Goal: Contribute content: Add original content to the website for others to see

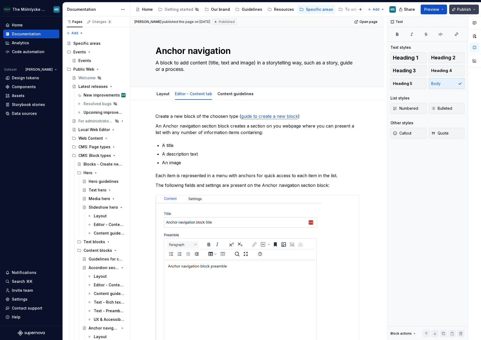
click at [466, 11] on span "Publish" at bounding box center [464, 9] width 14 height 5
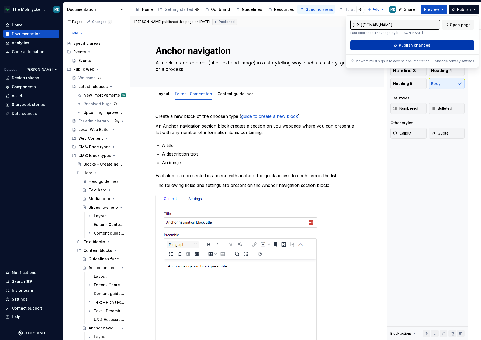
click at [380, 42] on button "Publish changes" at bounding box center [412, 45] width 124 height 10
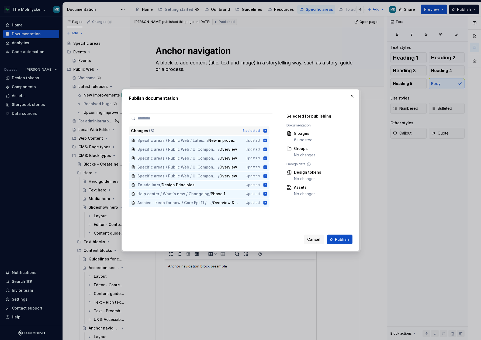
click at [265, 131] on icon at bounding box center [265, 131] width 4 height 4
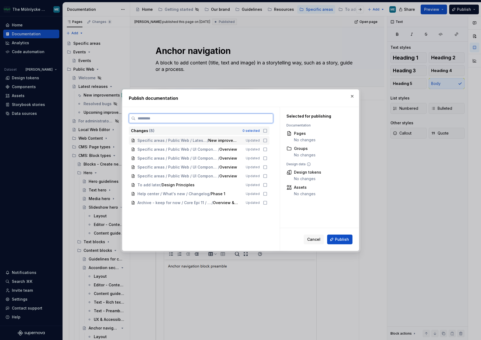
click at [265, 141] on icon at bounding box center [265, 140] width 4 height 4
click at [335, 238] on button "Publish" at bounding box center [339, 239] width 25 height 10
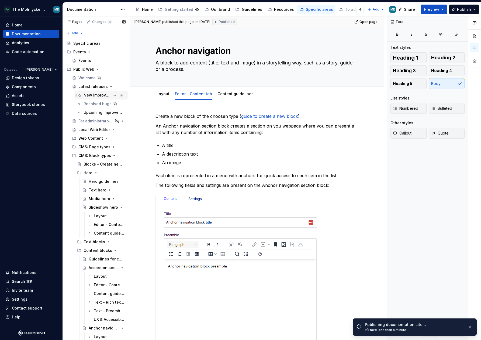
click at [103, 96] on div "New improvements" at bounding box center [97, 94] width 26 height 5
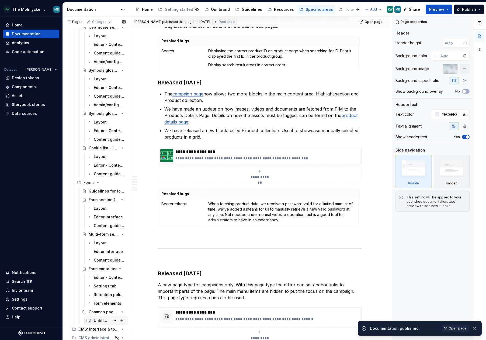
scroll to position [1276, 0]
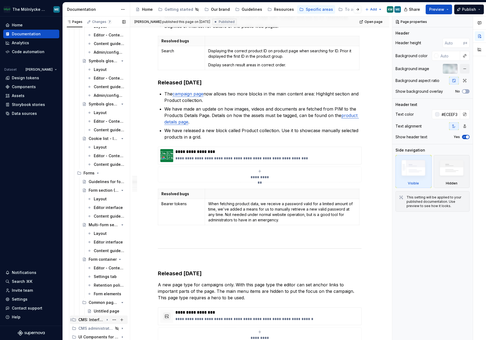
click at [105, 320] on icon "Page tree" at bounding box center [107, 319] width 4 height 4
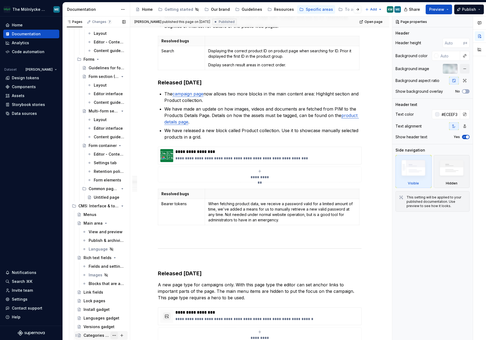
scroll to position [1411, 0]
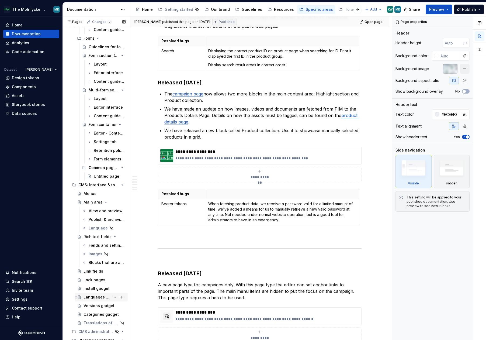
click at [96, 296] on div "Languages gadget" at bounding box center [97, 296] width 26 height 5
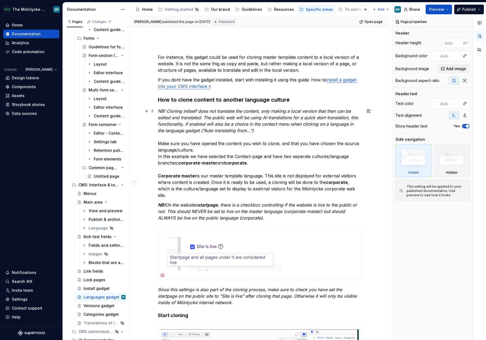
scroll to position [81, 0]
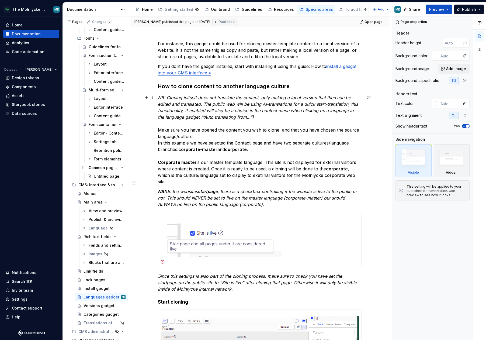
click at [227, 162] on p "NB! Cloning initself does not translate the content, only making a local versio…" at bounding box center [260, 139] width 204 height 91
type textarea "*"
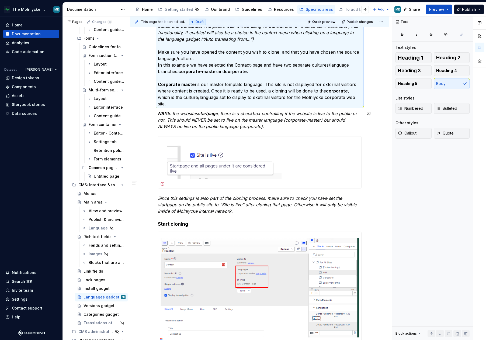
scroll to position [147, 0]
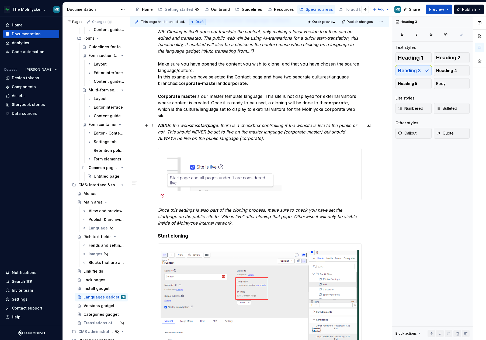
click at [206, 131] on em ", there is a checkbox controlling if the website is live to the public or not. …" at bounding box center [258, 132] width 200 height 18
drag, startPoint x: 257, startPoint y: 135, endPoint x: 282, endPoint y: 142, distance: 25.6
click at [261, 137] on p "NB! On the websites startpage , there is a checkbox controlling if the website …" at bounding box center [260, 131] width 204 height 19
click at [278, 141] on p "NB! On the websites startpage , there is a checkbox controlling if the website …" at bounding box center [260, 131] width 204 height 19
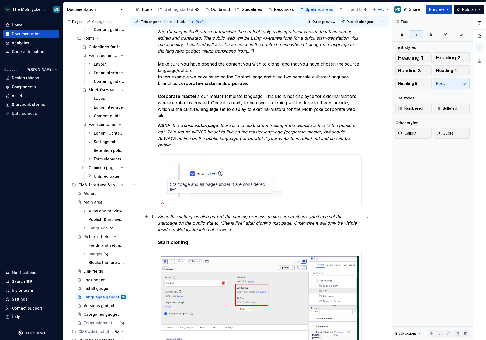
click at [246, 217] on em "Since this settings is also part of the cloning process, make sure to check you…" at bounding box center [258, 223] width 200 height 18
click at [195, 221] on em "Since this settings is also part of the cloning process, make sure to check you…" at bounding box center [258, 223] width 200 height 18
click at [235, 222] on em "Since this settings is also part of the cloning process, make sure to check you…" at bounding box center [258, 223] width 200 height 18
click at [172, 216] on em "Since this settings is also part of the cloning process, make sure to check you…" at bounding box center [258, 223] width 200 height 18
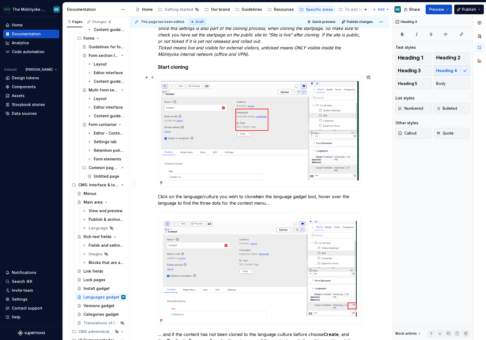
scroll to position [335, 0]
click at [172, 193] on p "Click on the language/culture you wish to clone to in the language gadget tool,…" at bounding box center [260, 199] width 204 height 13
click at [224, 199] on p "Click on the language/culture you wish to clone to in the language gadget tool,…" at bounding box center [260, 199] width 204 height 13
click at [253, 196] on p "Click on the language/culture you wish to clone to in the language gadget tool,…" at bounding box center [260, 199] width 204 height 13
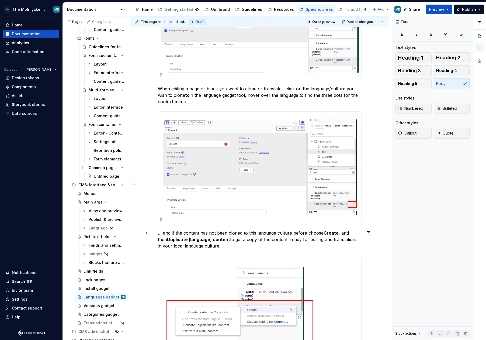
scroll to position [470, 0]
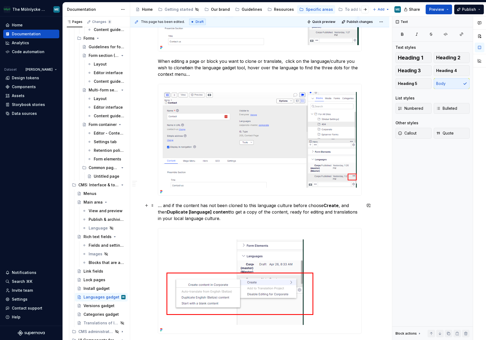
click at [275, 212] on p "… and if the content has not been cloned to this language culture before choose…" at bounding box center [260, 211] width 204 height 19
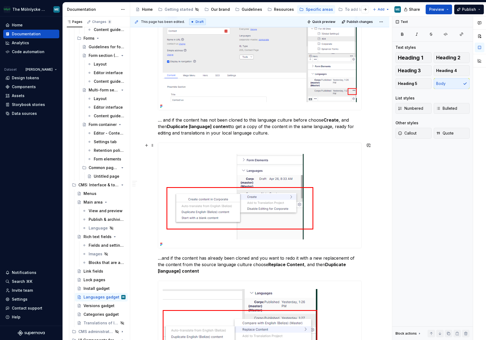
scroll to position [605, 0]
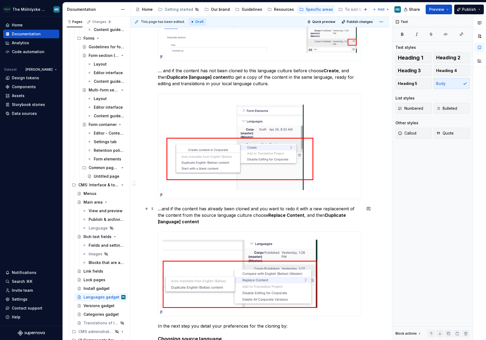
click at [342, 207] on p "…and if the content has already been cloned and you want to redo it with a new …" at bounding box center [260, 214] width 204 height 19
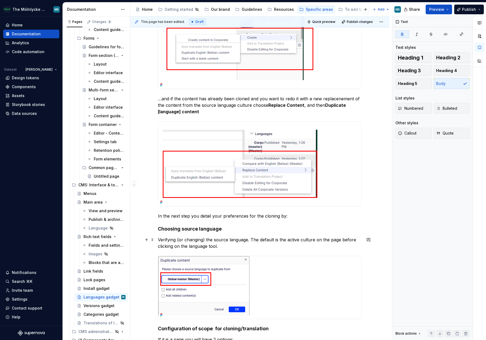
scroll to position [740, 0]
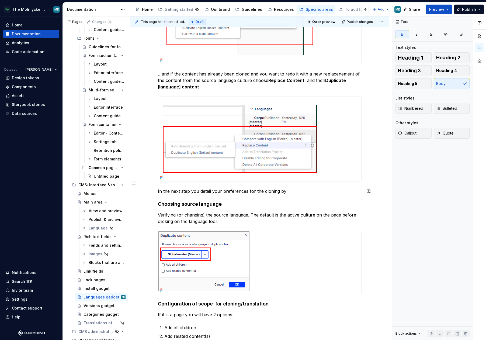
click at [302, 195] on div "For instance, this gadget could be used for cloning master template content to …" at bounding box center [260, 66] width 204 height 1389
click at [302, 191] on p "In the next step you detail your preferences for the cloning by:" at bounding box center [260, 191] width 204 height 6
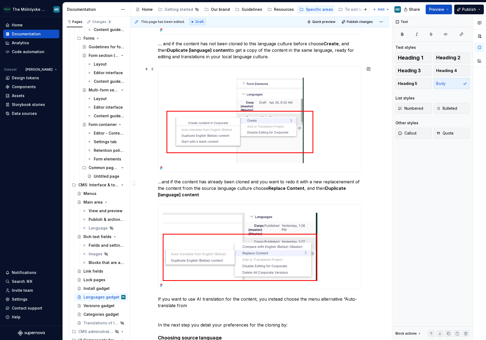
scroll to position [686, 0]
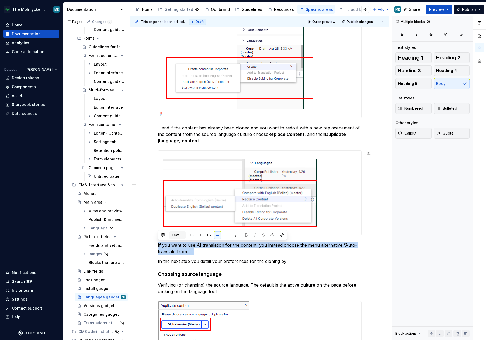
click at [179, 235] on button "Text" at bounding box center [177, 235] width 16 height 8
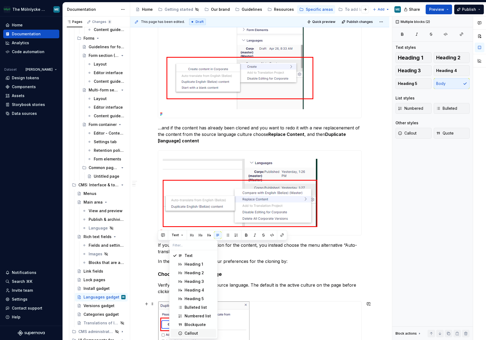
click at [190, 332] on div "Callout" at bounding box center [191, 332] width 13 height 5
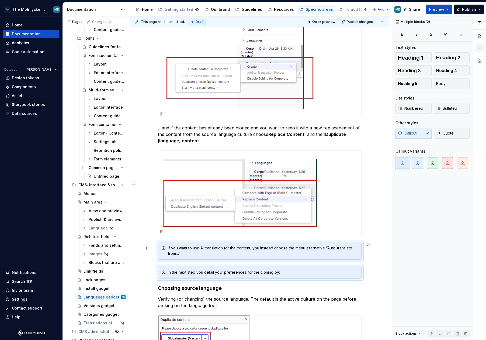
click at [229, 254] on div "If you want to use AI translation for the content, you instead choose the menu …" at bounding box center [263, 250] width 190 height 11
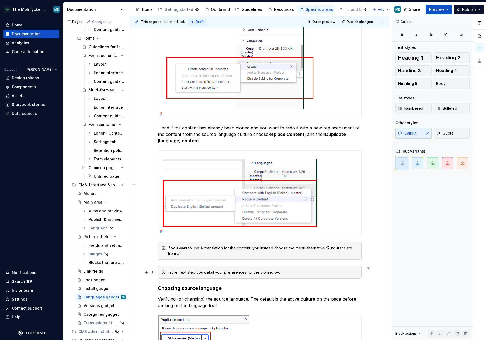
click at [254, 271] on div "In the next step you detail your preferences for the cloning by:" at bounding box center [263, 271] width 190 height 5
click at [253, 271] on div "In the next step you detail your preferences for the cloning by:" at bounding box center [263, 271] width 190 height 5
click at [195, 263] on button "Callout" at bounding box center [189, 263] width 20 height 8
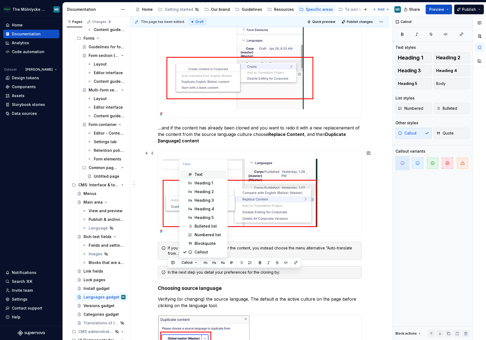
click at [199, 172] on div "Text" at bounding box center [199, 174] width 8 height 5
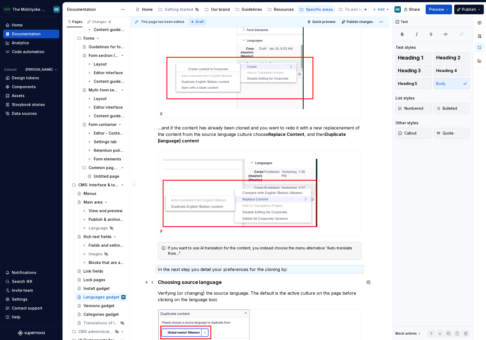
click at [322, 282] on h4 "Choosing source language" at bounding box center [260, 282] width 204 height 6
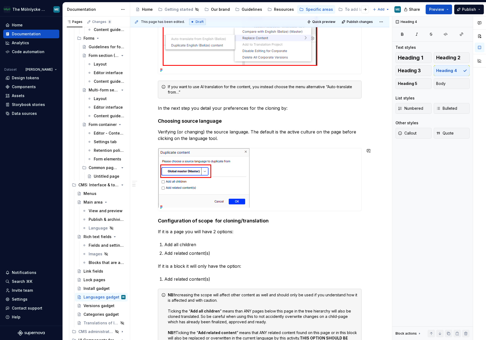
scroll to position [847, 0]
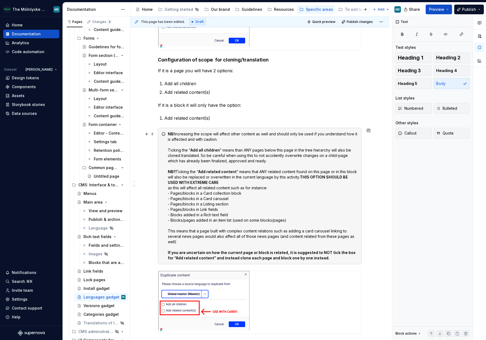
scroll to position [1036, 0]
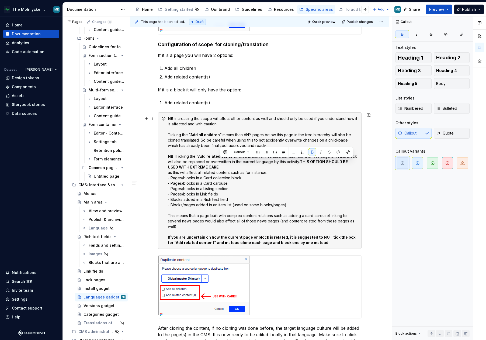
drag, startPoint x: 230, startPoint y: 167, endPoint x: 302, endPoint y: 163, distance: 71.5
click at [302, 163] on div "NB! increasing the scope will affect other content as well and should only be u…" at bounding box center [263, 180] width 190 height 129
click at [463, 163] on icon "button" at bounding box center [462, 163] width 4 height 4
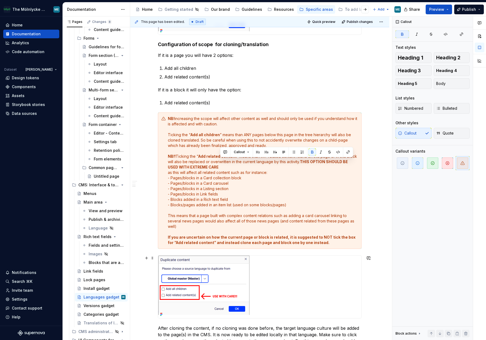
click at [347, 270] on div at bounding box center [259, 286] width 203 height 63
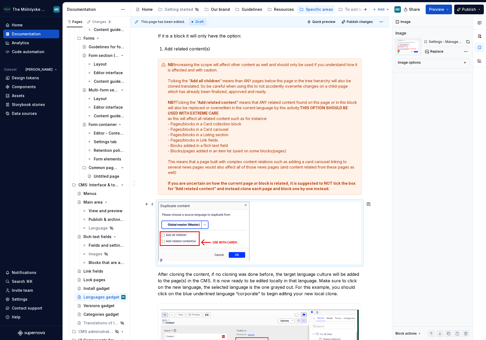
scroll to position [1144, 0]
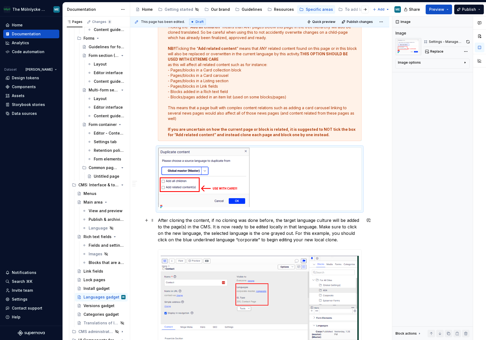
click at [187, 220] on p "After cloning the content, if no cloning was done before, the target language c…" at bounding box center [260, 230] width 204 height 26
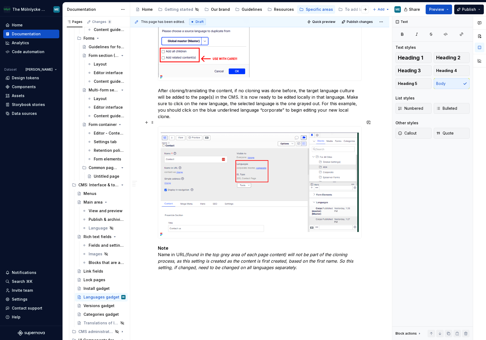
scroll to position [1305, 0]
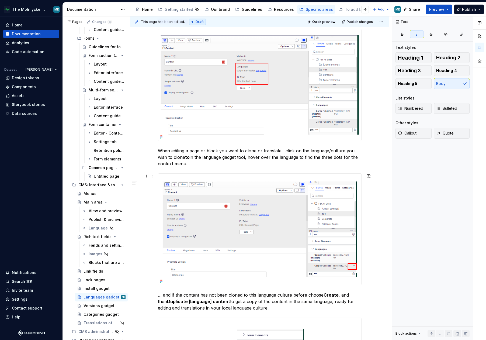
scroll to position [336, 0]
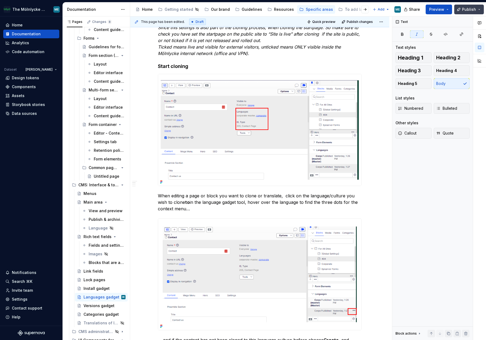
click at [469, 11] on span "Publish" at bounding box center [469, 9] width 14 height 5
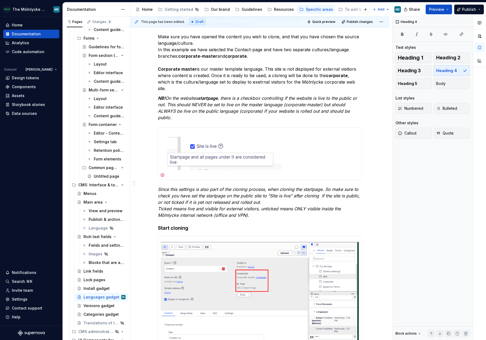
scroll to position [0, 0]
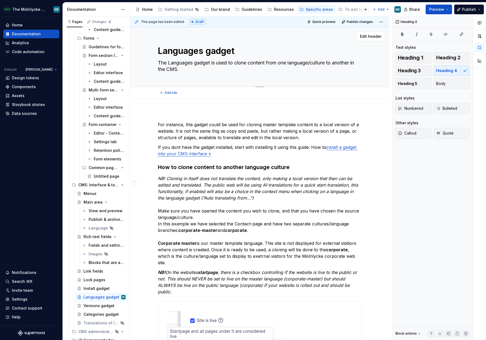
click at [243, 51] on textarea "Languages gadget" at bounding box center [259, 50] width 204 height 13
click at [261, 56] on textarea "Languages gadget" at bounding box center [259, 50] width 204 height 13
type textarea "*"
type textarea "Languages gadget"
type textarea "*"
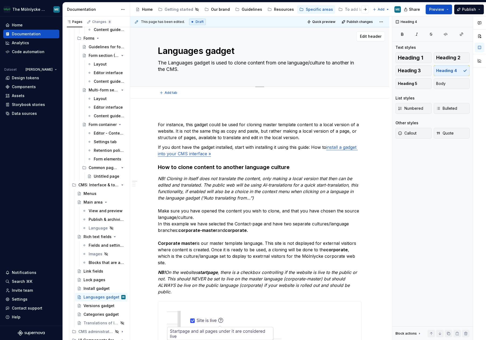
type textarea "Languages gadget ("
type textarea "*"
type textarea "Languages gadget (C"
type textarea "*"
type textarea "Languages gadget (Co"
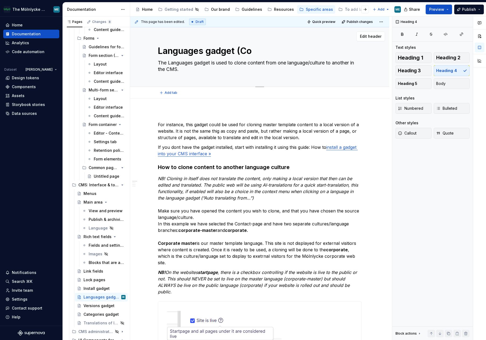
type textarea "*"
type textarea "Languages gadget (Con"
type textarea "*"
type textarea "Languages gadget (Coni"
type textarea "*"
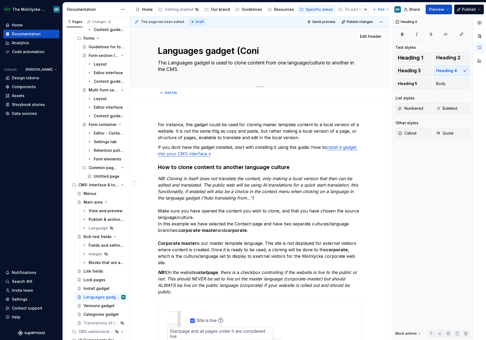
type textarea "Languages gadget (Conin"
type textarea "*"
type textarea "Languages gadget (Con"
type textarea "*"
type textarea "Languages gadget (Co"
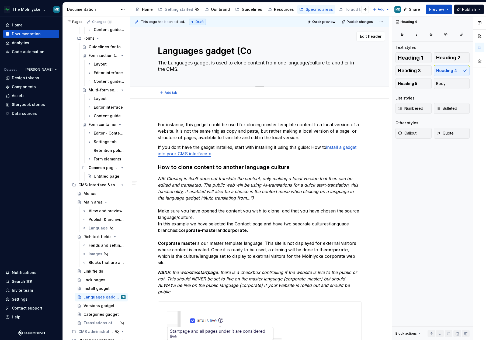
type textarea "*"
type textarea "Languages gadget (C"
type textarea "*"
type textarea "Languages gadget (Cl"
type textarea "*"
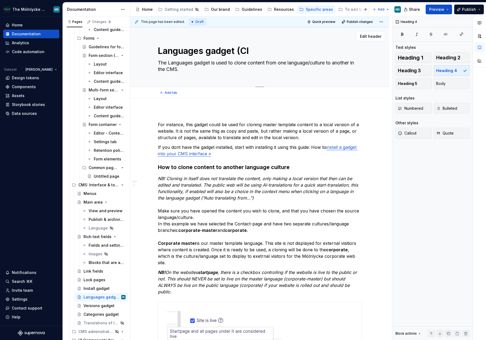
type textarea "Languages gadget (Clo"
type textarea "*"
type textarea "Languages gadget (Clon"
type textarea "*"
type textarea "Languages gadget (Clone"
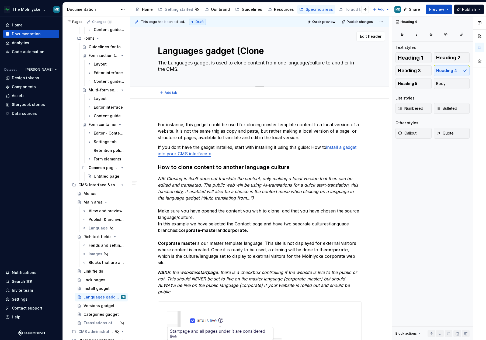
type textarea "*"
type textarea "Languages gadget (Clone/"
type textarea "*"
type textarea "Languages gadget (Clone/&"
type textarea "*"
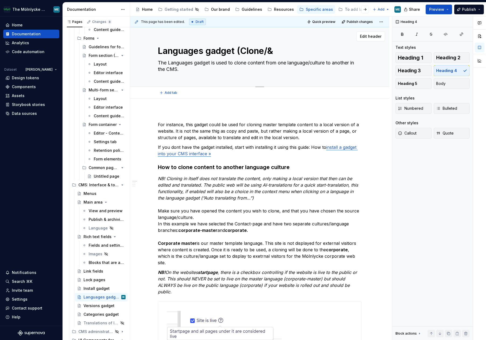
type textarea "Languages gadget (Clone/"
type textarea "*"
type textarea "Languages gadget (Clone/a"
type textarea "*"
type textarea "Languages gadget (Clone/au"
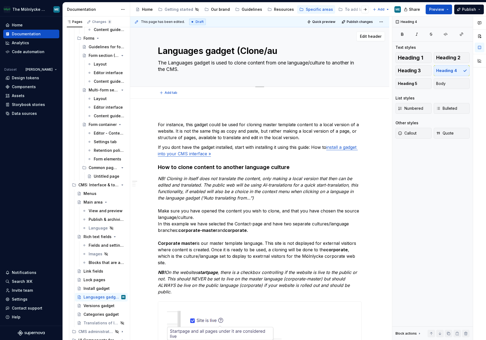
type textarea "*"
type textarea "Languages gadget (Clone/aut"
type textarea "*"
type textarea "Languages gadget (Clone/auto"
type textarea "*"
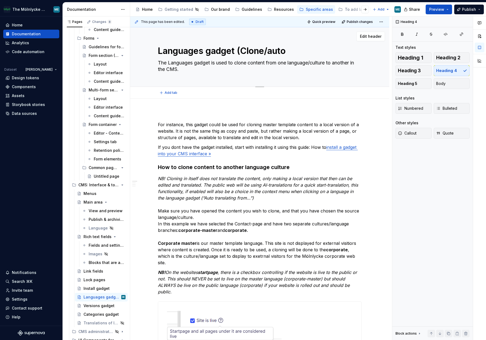
type textarea "Languages gadget (Clone/auto"
type textarea "*"
type textarea "Languages gadget (Clone/auto t"
type textarea "*"
type textarea "Languages gadget (Clone/auto tr"
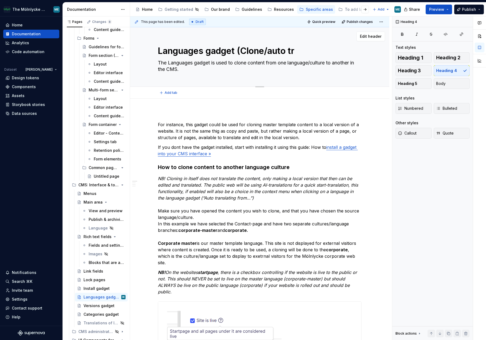
type textarea "*"
type textarea "Languages gadget (Clone/auto tra"
type textarea "*"
type textarea "Languages gadget (Clone/auto [PERSON_NAME]"
type textarea "*"
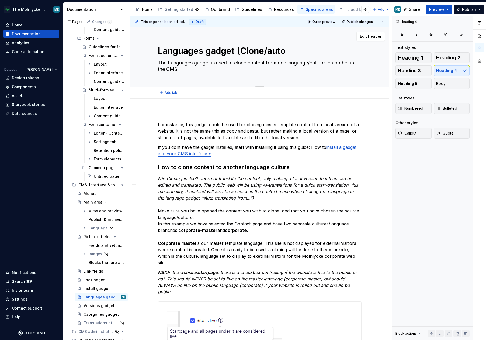
type textarea "Languages gadget (Clone/auto trans"
type textarea "*"
type textarea "Languages gadget (Clone/auto transl"
type textarea "*"
type textarea "Languages gadget (Clone/auto transla"
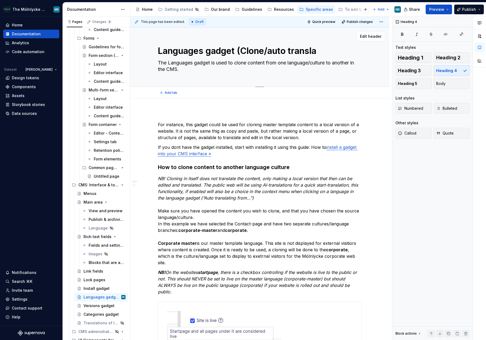
type textarea "*"
type textarea "Languages gadget (Clone/auto translat"
type textarea "*"
type textarea "Languages gadget (Clone/auto translate"
type textarea "*"
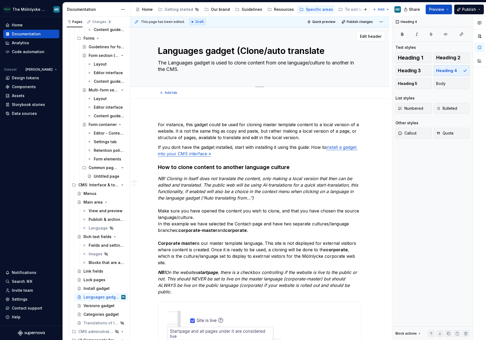
type textarea "Languages gadget (Clone/autotranslate"
type textarea "*"
type textarea "Languages gadget (Clone/auto-translate"
type textarea "*"
type textarea "Languages gadget (Clone/auto-translate)"
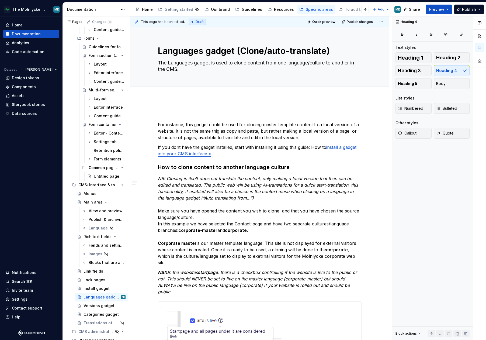
type textarea "*"
type textarea "Languages gadget (Clone/auto-translate)"
click at [335, 95] on div "Add tab" at bounding box center [260, 93] width 204 height 8
click at [252, 63] on textarea "The Languages gadget is used to clone content from one language/culture to anot…" at bounding box center [259, 65] width 204 height 15
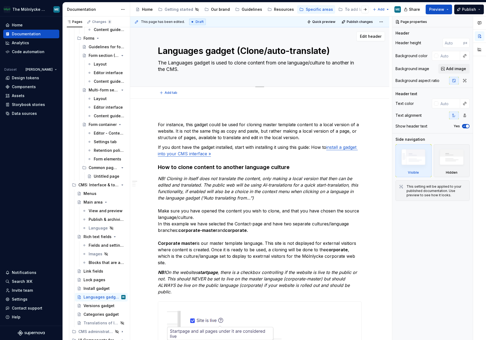
click at [181, 68] on textarea "The Languages gadget is used to clone content from one language/culture to anot…" at bounding box center [259, 65] width 204 height 15
type textarea "*"
type textarea "The Languages gadget is used to clone content from one language/culture to anot…"
type textarea "*"
type textarea "The Languages gadget is used to clone content from one language/culture to anot…"
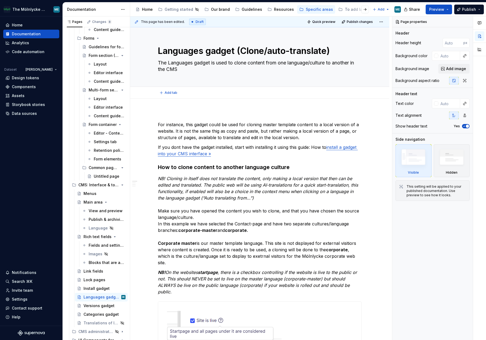
type textarea "*"
type textarea "The Languages gadget is used to clone content from one language/culture to anot…"
type textarea "*"
type textarea "The Languages gadget is used to clone content from one language/culture to anot…"
type textarea "*"
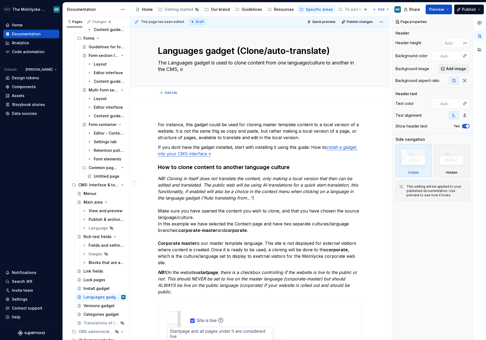
type textarea "The Languages gadget is used to clone content from one language/culture to anot…"
type textarea "*"
type textarea "The Languages gadget is used to clone content from one language/culture to anot…"
type textarea "*"
type textarea "The Languages gadget is used to clone content from one language/culture to anot…"
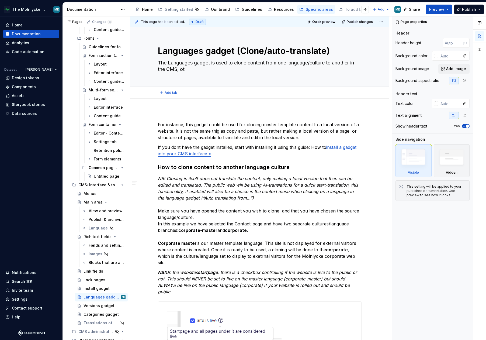
type textarea "*"
type textarea "The Languages gadget is used to clone content from one language/culture to anot…"
type textarea "*"
type textarea "The Languages gadget is used to clone content from one language/culture to anot…"
type textarea "*"
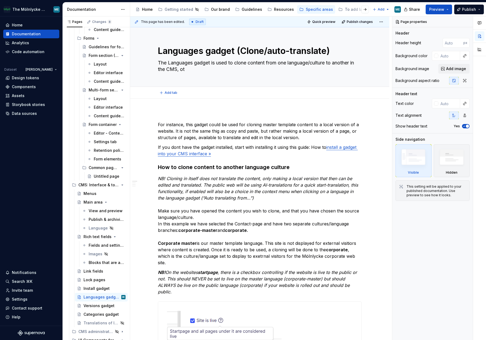
type textarea "The Languages gadget is used to clone content from one language/culture to anot…"
type textarea "*"
type textarea "The Languages gadget is used to clone content from one language/culture to anot…"
type textarea "*"
type textarea "The Languages gadget is used to clone content from one language/culture to anot…"
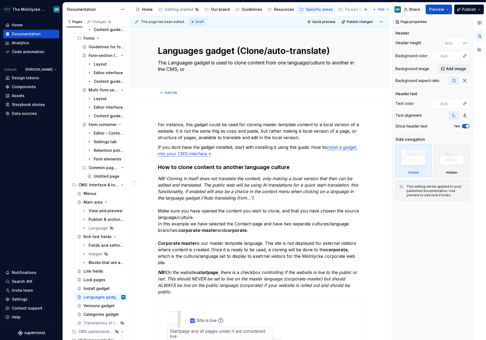
type textarea "*"
type textarea "The Languages gadget is used to clone content from one language/culture to anot…"
type textarea "*"
type textarea "The Languages gadget is used to clone content from one language/culture to anot…"
type textarea "*"
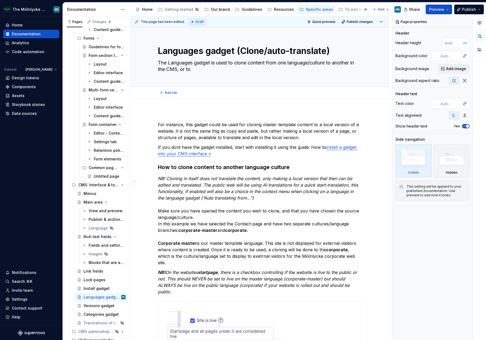
type textarea "The Languages gadget is used to clone content from one language/culture to anot…"
type textarea "*"
type textarea "The Languages gadget is used to clone content from one language/culture to anot…"
type textarea "*"
type textarea "The Languages gadget is used to clone content from one language/culture to anot…"
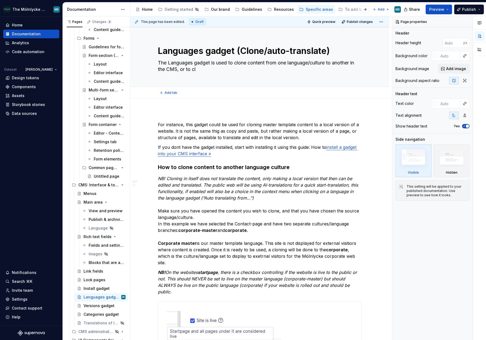
type textarea "*"
type textarea "The Languages gadget is used to clone content from one language/culture to anot…"
type textarea "*"
type textarea "The Languages gadget is used to clone content from one language/culture to anot…"
type textarea "*"
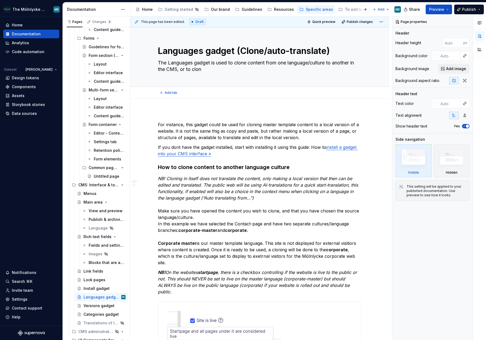
type textarea "The Languages gadget is used to clone content from one language/culture to anot…"
type textarea "*"
type textarea "The Languages gadget is used to clone content from one language/culture to anot…"
type textarea "*"
type textarea "The Languages gadget is used to clone content from one language/culture to anot…"
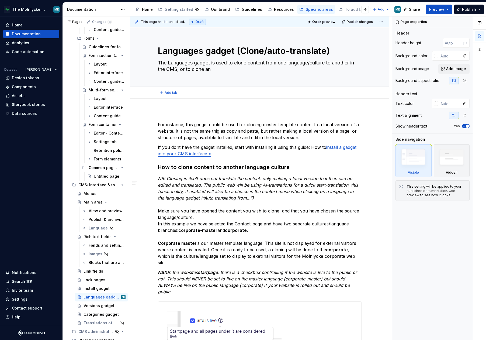
type textarea "*"
type textarea "The Languages gadget is used to clone content from one language/culture to anot…"
type textarea "*"
type textarea "The Languages gadget is used to clone content from one language/culture to anot…"
type textarea "*"
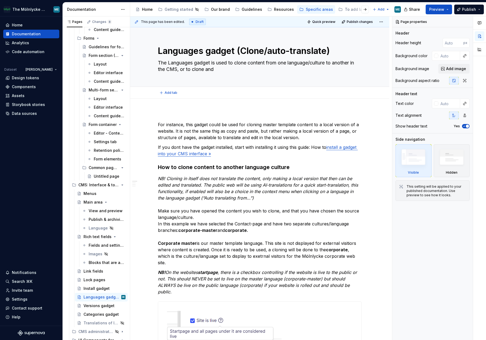
type textarea "The Languages gadget is used to clone content from one language/culture to anot…"
type textarea "*"
type textarea "The Languages gadget is used to clone content from one language/culture to anot…"
type textarea "*"
type textarea "The Languages gadget is used to clone content from one language/culture to anot…"
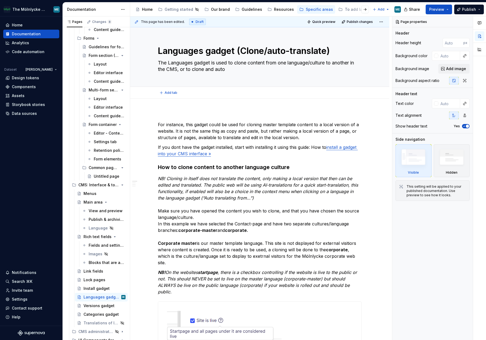
type textarea "*"
type textarea "The Languages gadget is used to clone content from one language/culture to anot…"
type textarea "*"
type textarea "The Languages gadget is used to clone content from one language/culture to anot…"
type textarea "*"
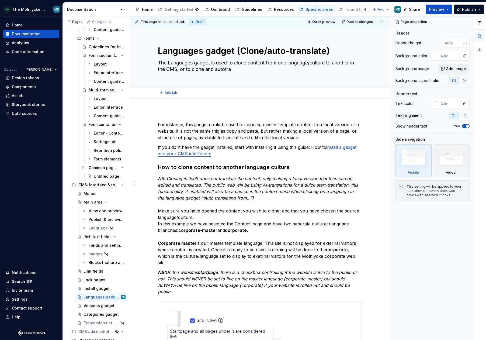
type textarea "The Languages gadget is used to clone content from one language/culture to anot…"
type textarea "*"
type textarea "The Languages gadget is used to clone content from one language/culture to anot…"
type textarea "*"
type textarea "The Languages gadget is used to clone content from one language/culture to anot…"
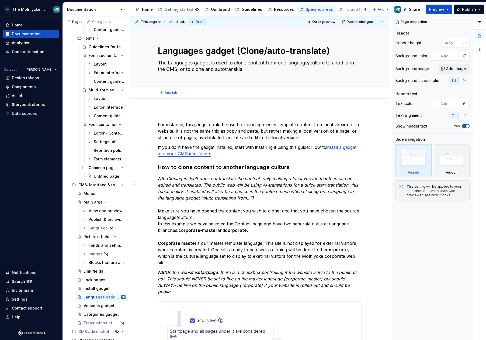
type textarea "*"
type textarea "The Languages gadget is used to clone content from one language/culture to anot…"
type textarea "*"
type textarea "The Languages gadget is used to clone content from one language/culture to anot…"
type textarea "*"
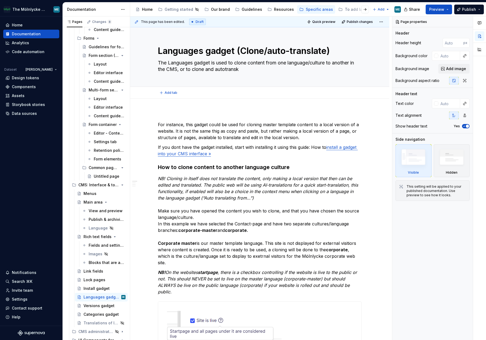
type textarea "The Languages gadget is used to clone content from one language/culture to anot…"
type textarea "*"
type textarea "The Languages gadget is used to clone content from one language/culture to anot…"
type textarea "*"
type textarea "The Languages gadget is used to clone content from one language/culture to anot…"
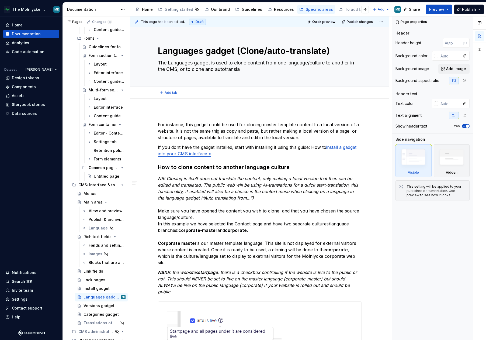
type textarea "*"
type textarea "The Languages gadget is used to clone content from one language/culture to anot…"
type textarea "*"
type textarea "The Languages gadget is used to clone content from one language/culture to anot…"
type textarea "*"
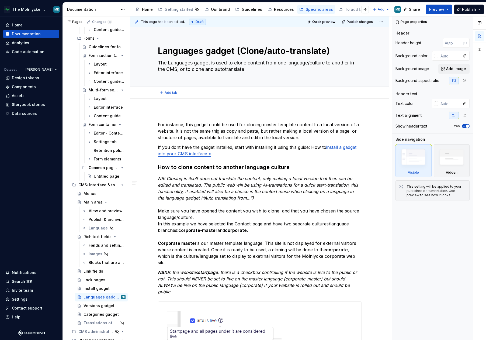
type textarea "The Languages gadget is used to clone content from one language/culture to anot…"
type textarea "*"
type textarea "The Languages gadget is used to clone content from one language/culture to anot…"
type textarea "*"
type textarea "The Languages gadget is used to clone content from one language/culture to anot…"
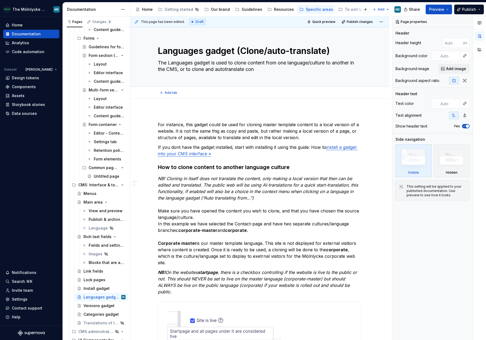
type textarea "*"
type textarea "The Languages gadget is used to clone content from one language/culture to anot…"
type textarea "*"
type textarea "The Languages gadget is used to clone content from one language/culture to anot…"
type textarea "*"
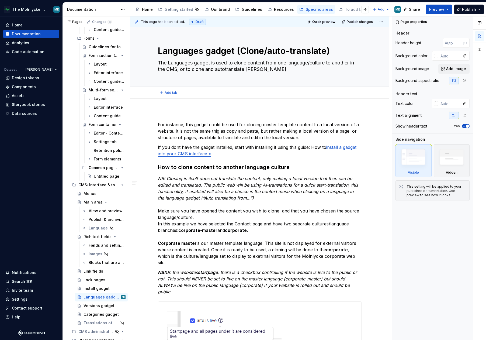
type textarea "The Languages gadget is used to clone content from one language/culture to anot…"
type textarea "*"
type textarea "The Languages gadget is used to clone content from one language/culture to anot…"
type textarea "*"
type textarea "The Languages gadget is used to clone content from one language/culture to anot…"
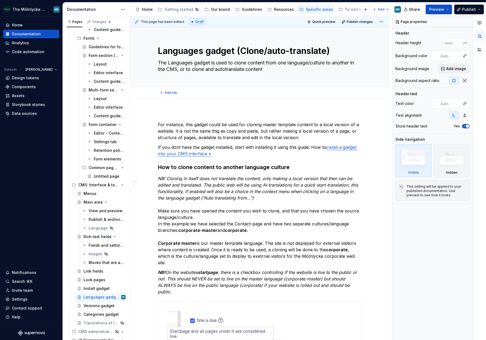
type textarea "*"
type textarea "The Languages gadget is used to clone content from one language/culture to anot…"
type textarea "*"
type textarea "The Languages gadget is used to clone content from one language/culture to anot…"
type textarea "*"
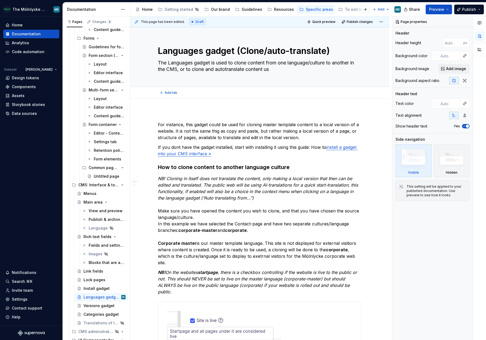
type textarea "The Languages gadget is used to clone content from one language/culture to anot…"
type textarea "*"
type textarea "The Languages gadget is used to clone content from one language/culture to anot…"
type textarea "*"
type textarea "The Languages gadget is used to clone content from one language/culture to anot…"
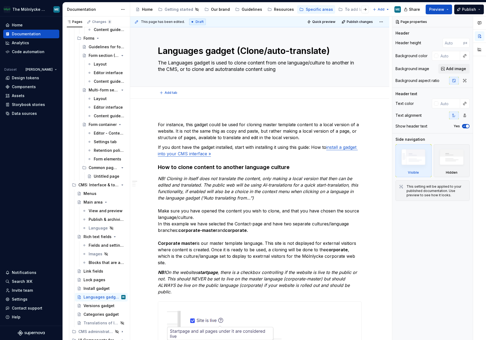
type textarea "*"
type textarea "The Languages gadget is used to clone content from one language/culture to anot…"
type textarea "*"
type textarea "The Languages gadget is used to clone content from one language/culture to anot…"
type textarea "*"
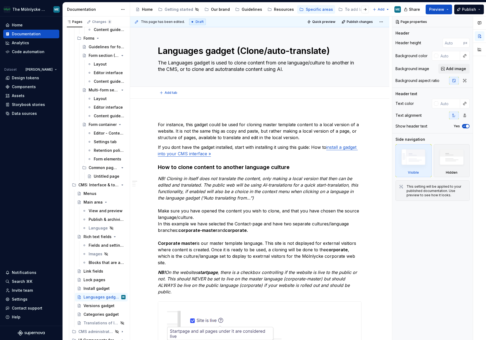
type textarea "The Languages gadget is used to clone content from one language/culture to anot…"
type textarea "*"
type textarea "The Languages gadget is used to clone content from one language/culture to anot…"
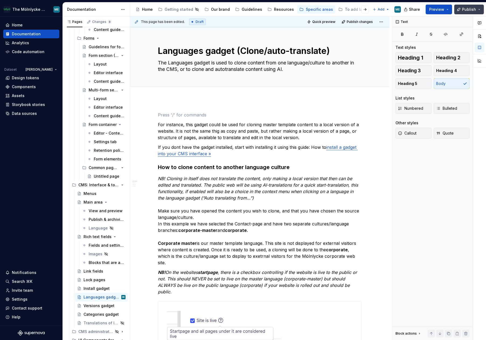
click at [467, 7] on span "Publish" at bounding box center [469, 9] width 14 height 5
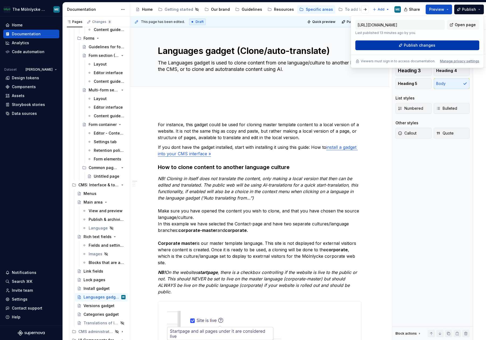
click at [403, 45] on button "Publish changes" at bounding box center [417, 45] width 124 height 10
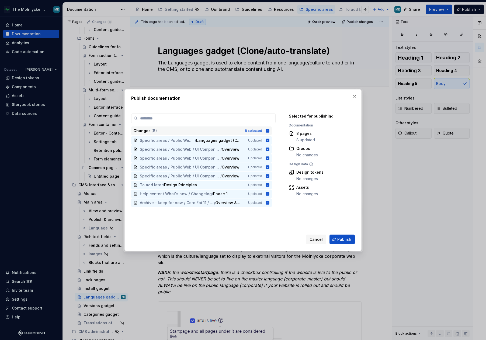
click at [267, 131] on icon at bounding box center [267, 131] width 4 height 4
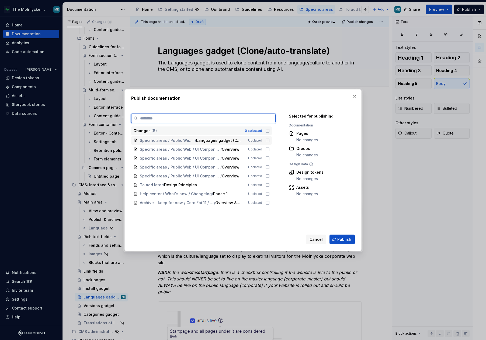
click at [266, 140] on icon at bounding box center [267, 140] width 3 height 3
click at [345, 239] on span "Publish" at bounding box center [344, 239] width 14 height 5
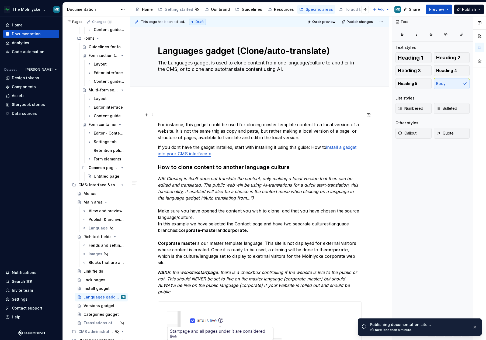
click at [184, 117] on p at bounding box center [260, 115] width 204 height 6
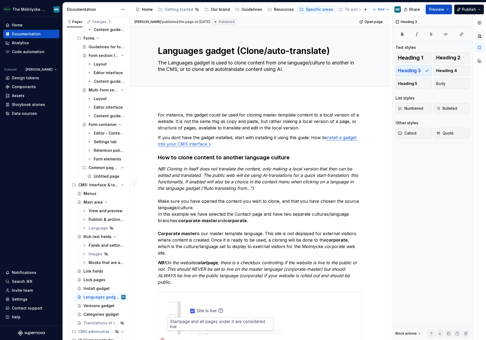
type textarea "*"
